Goal: Navigation & Orientation: Find specific page/section

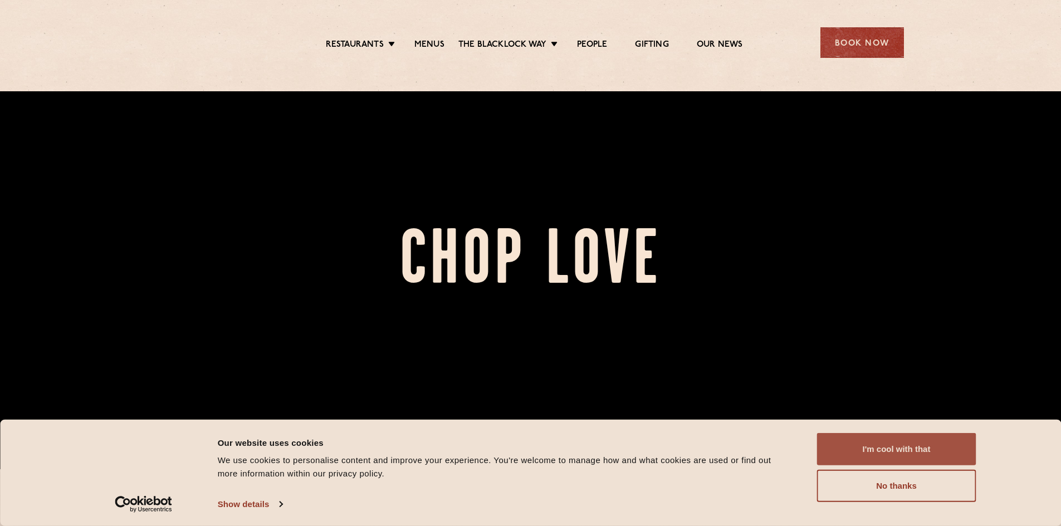
scroll to position [111, 0]
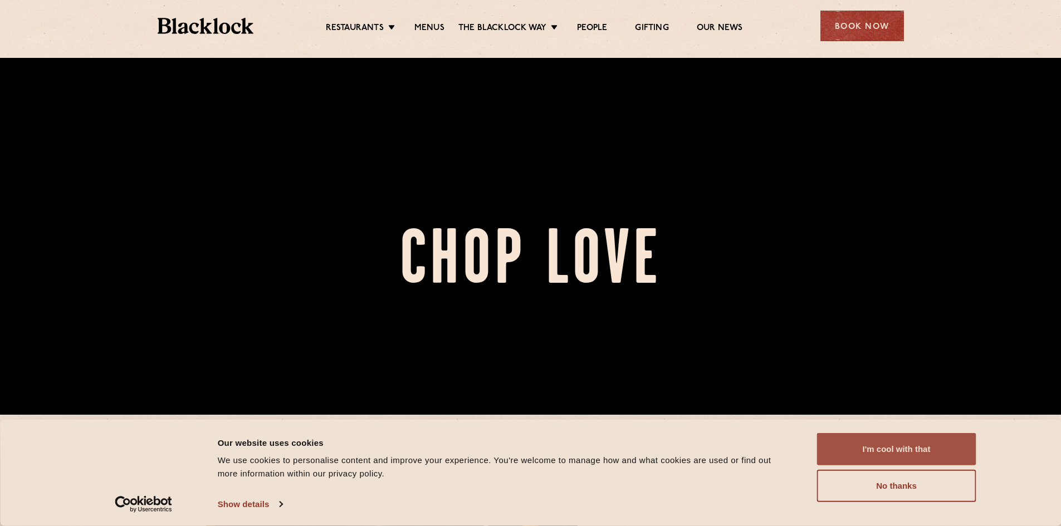
click at [900, 457] on button "I'm cool with that" at bounding box center [896, 449] width 159 height 32
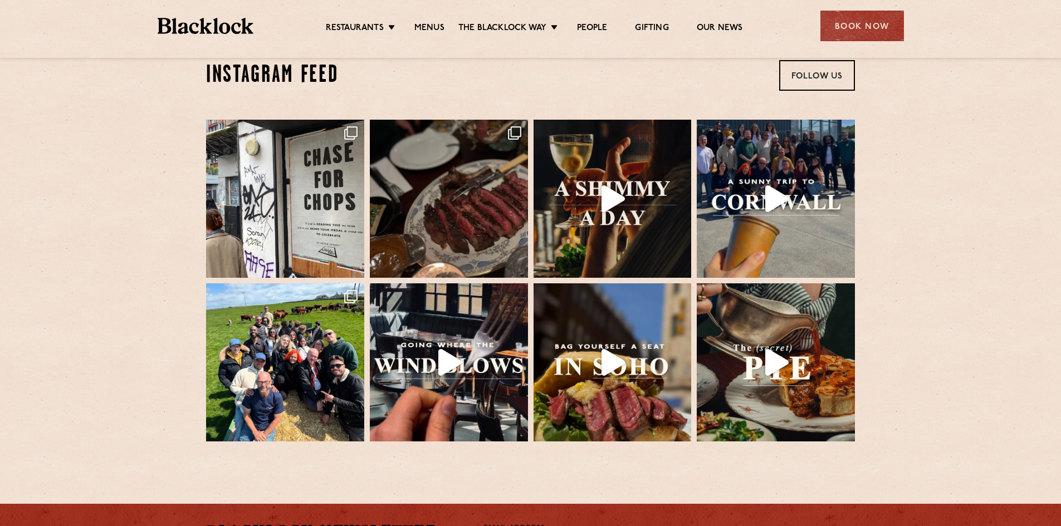
scroll to position [2284, 0]
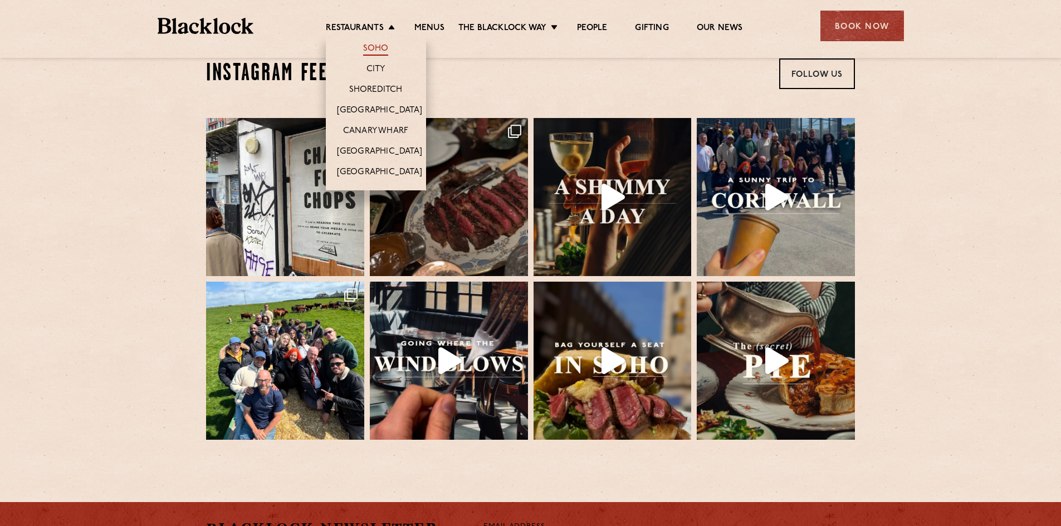
click at [375, 47] on link "Soho" at bounding box center [376, 49] width 26 height 12
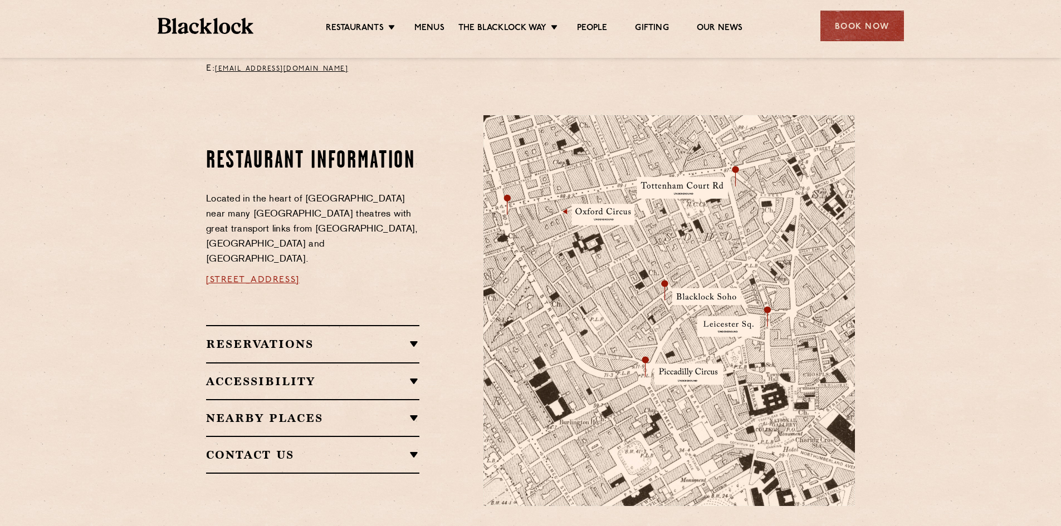
scroll to position [557, 0]
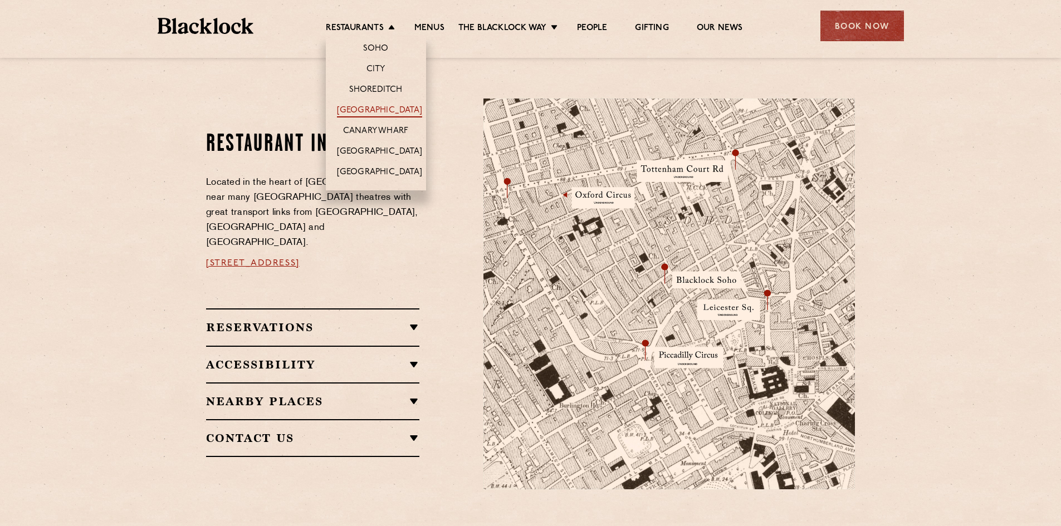
click at [389, 106] on link "[GEOGRAPHIC_DATA]" at bounding box center [379, 111] width 85 height 12
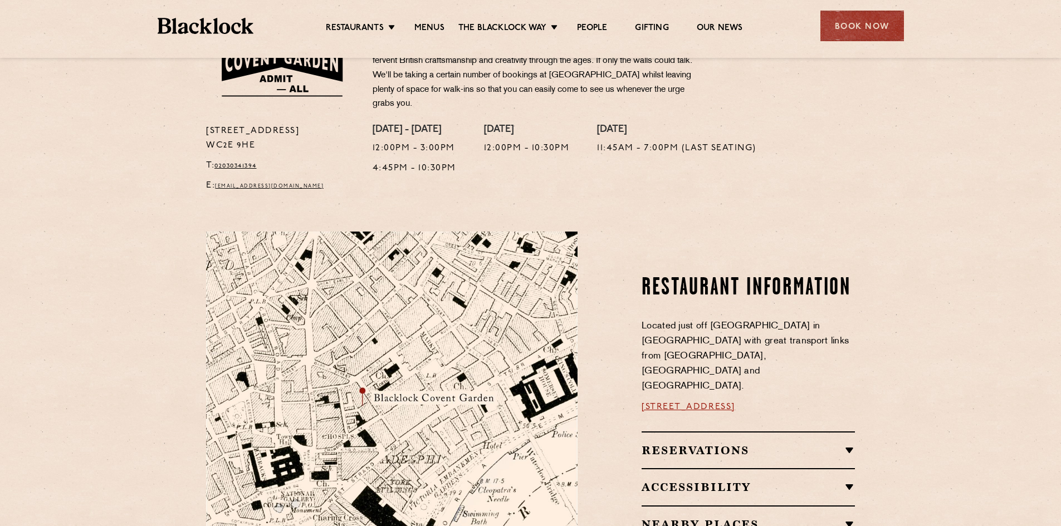
scroll to position [390, 0]
